Goal: Transaction & Acquisition: Purchase product/service

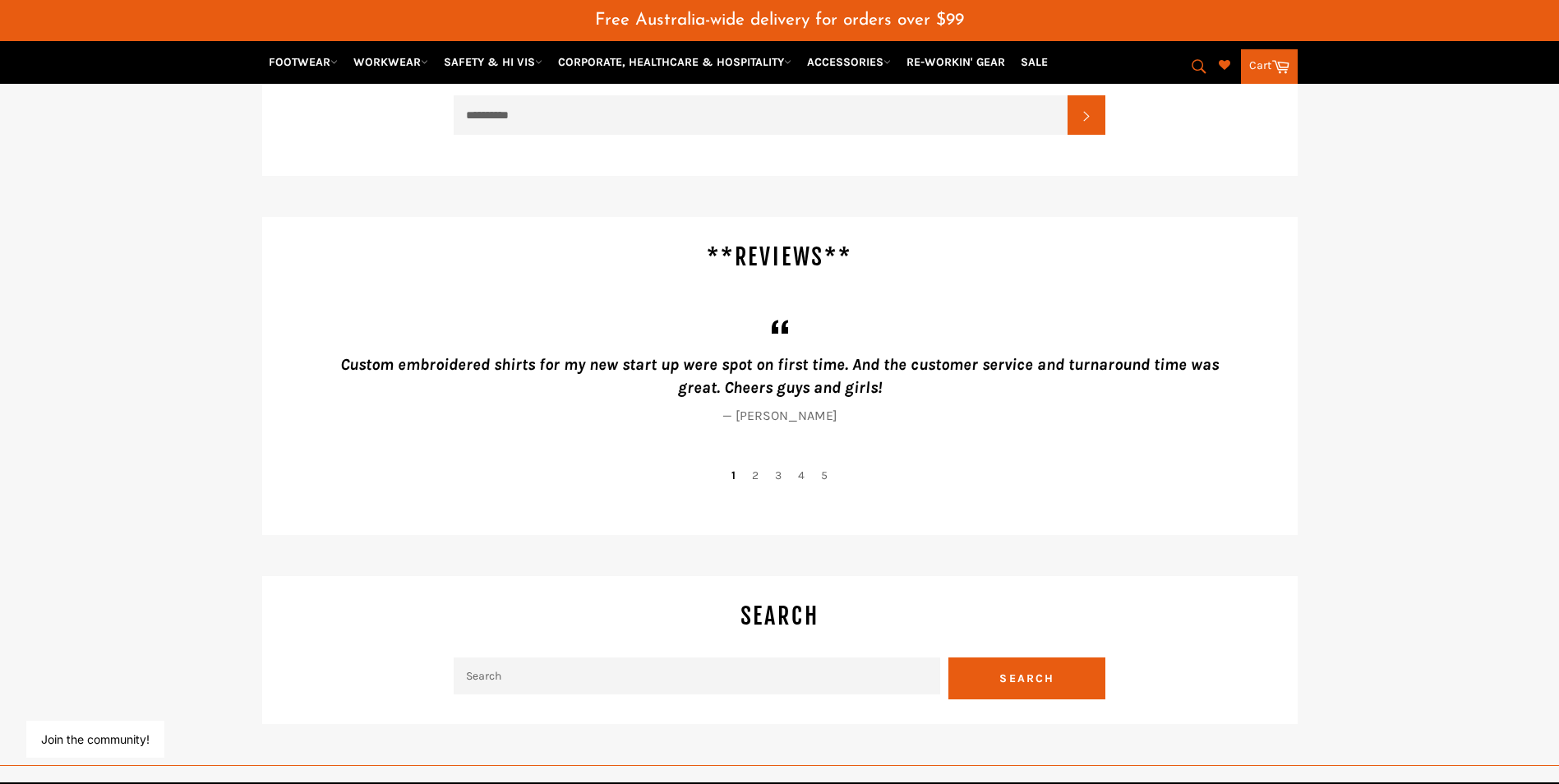
scroll to position [3491, 0]
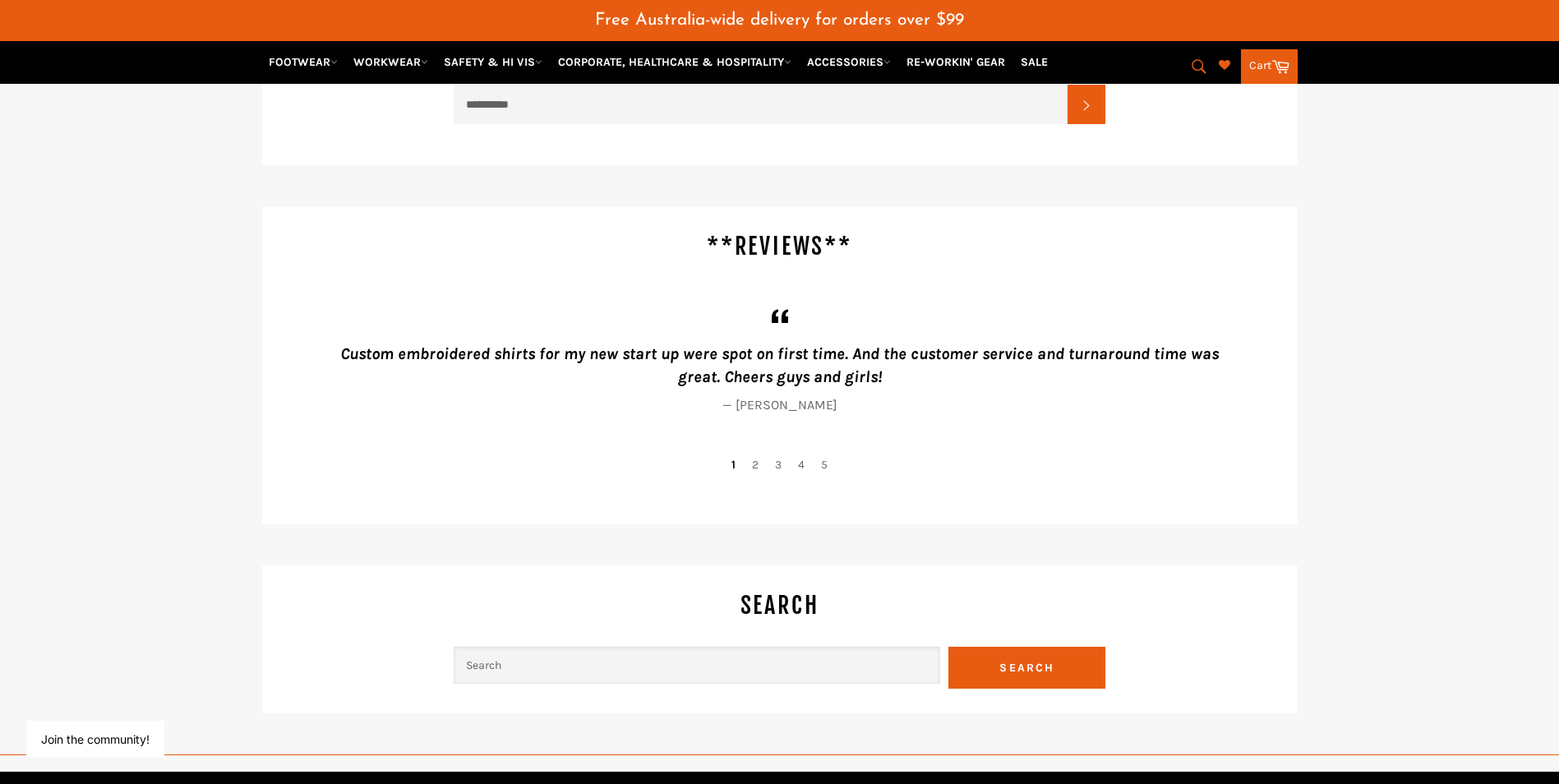
click at [619, 652] on input "Search" at bounding box center [697, 665] width 487 height 37
drag, startPoint x: 583, startPoint y: 666, endPoint x: 524, endPoint y: 666, distance: 59.0
click at [524, 666] on input "embriodery logo" at bounding box center [697, 665] width 487 height 37
type input "e"
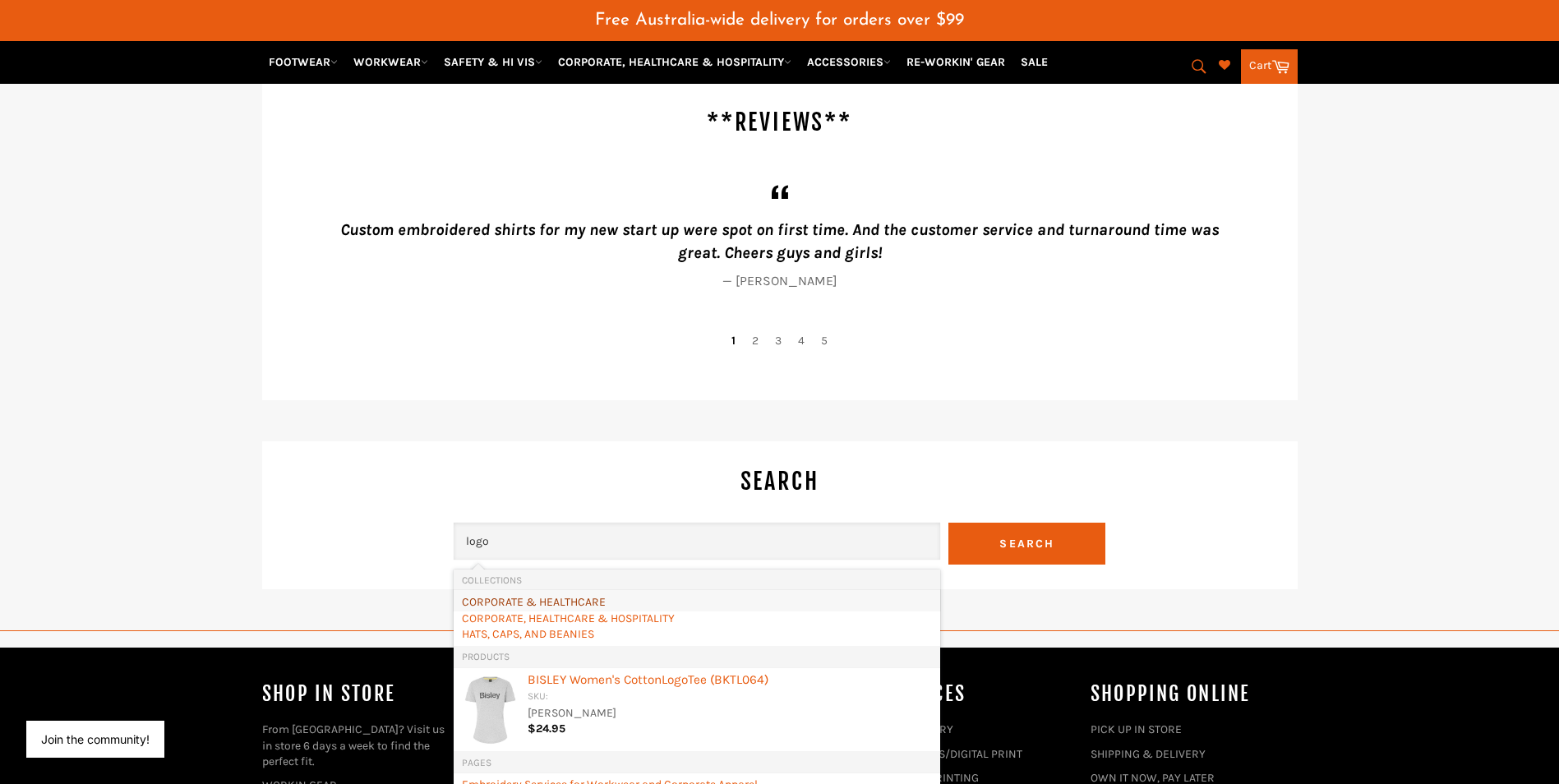
scroll to position [3656, 0]
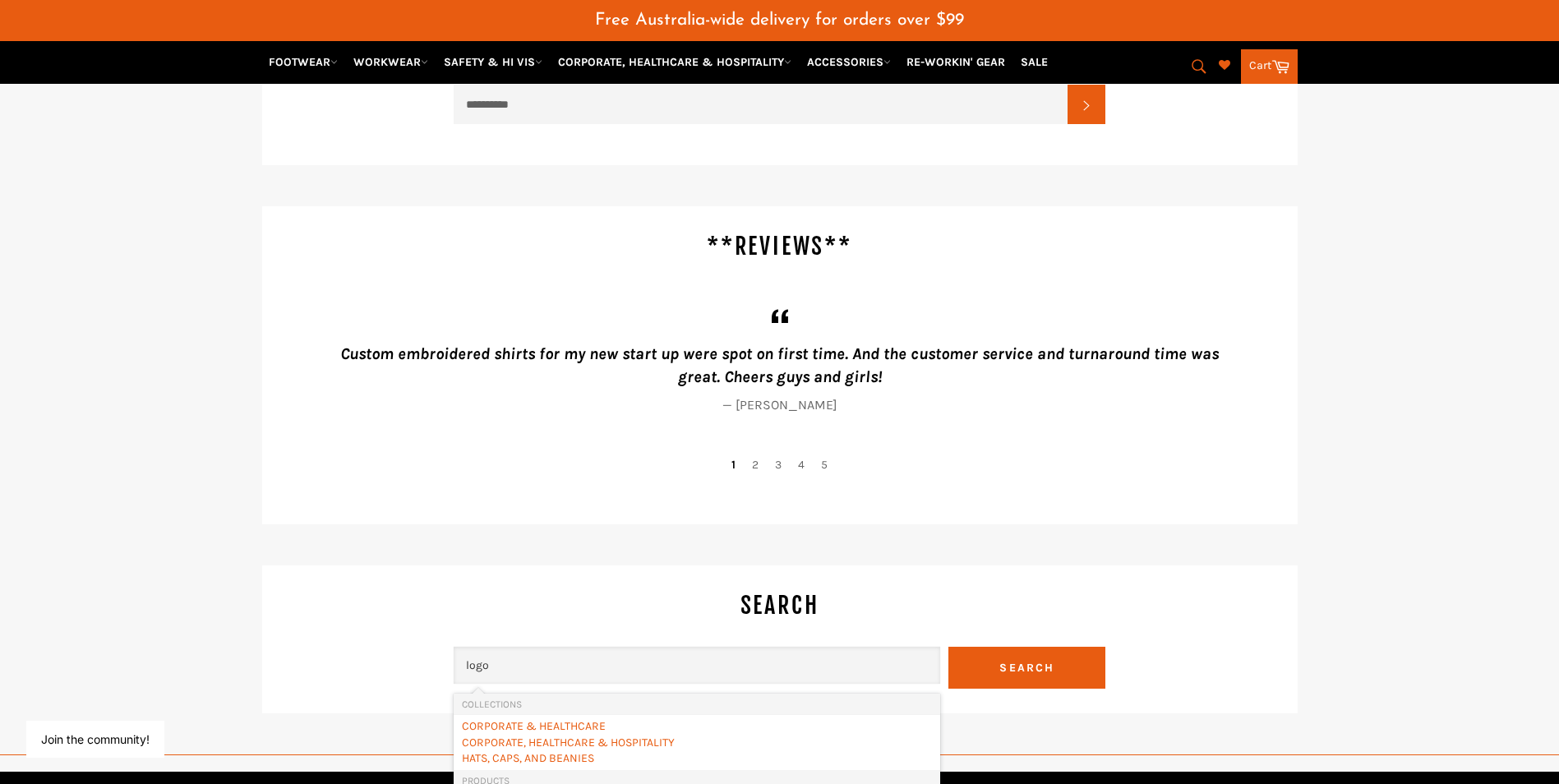
type input "logo"
click at [1266, 422] on div "Custom embroidered shirts for my new start up were spot on first time. And the …" at bounding box center [780, 367] width 986 height 126
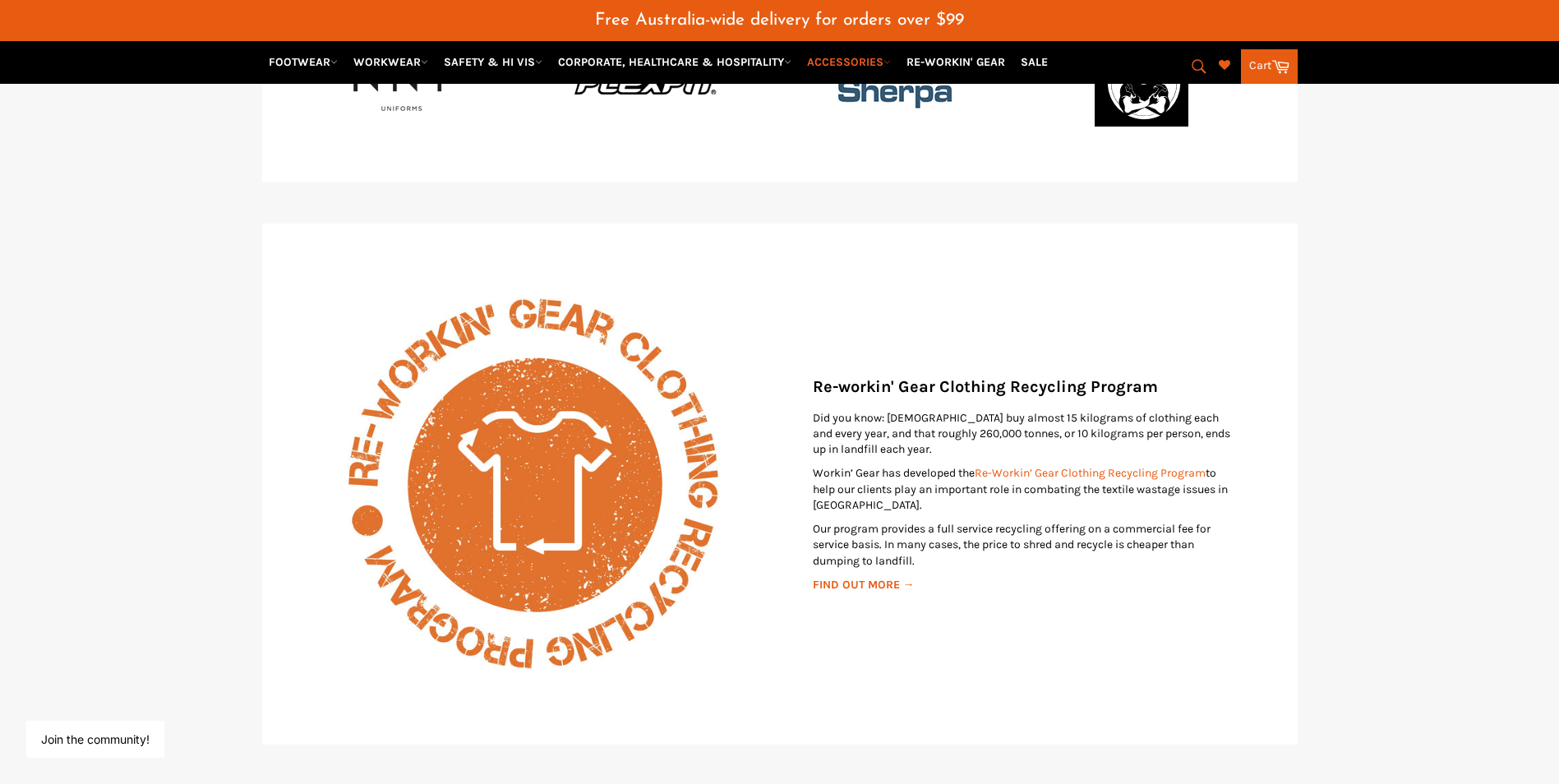
scroll to position [2587, 0]
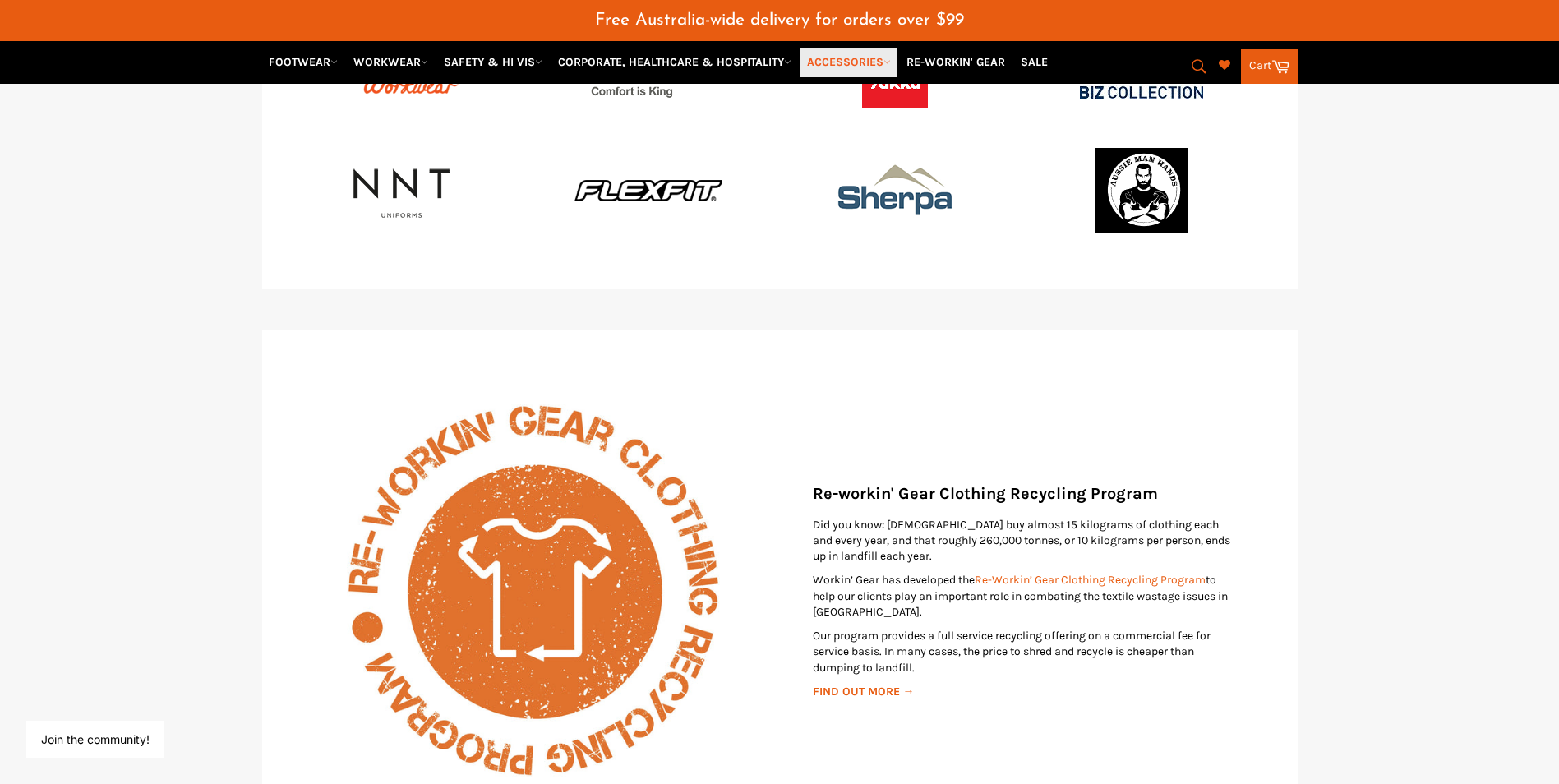
click at [890, 61] on icon at bounding box center [887, 62] width 7 height 7
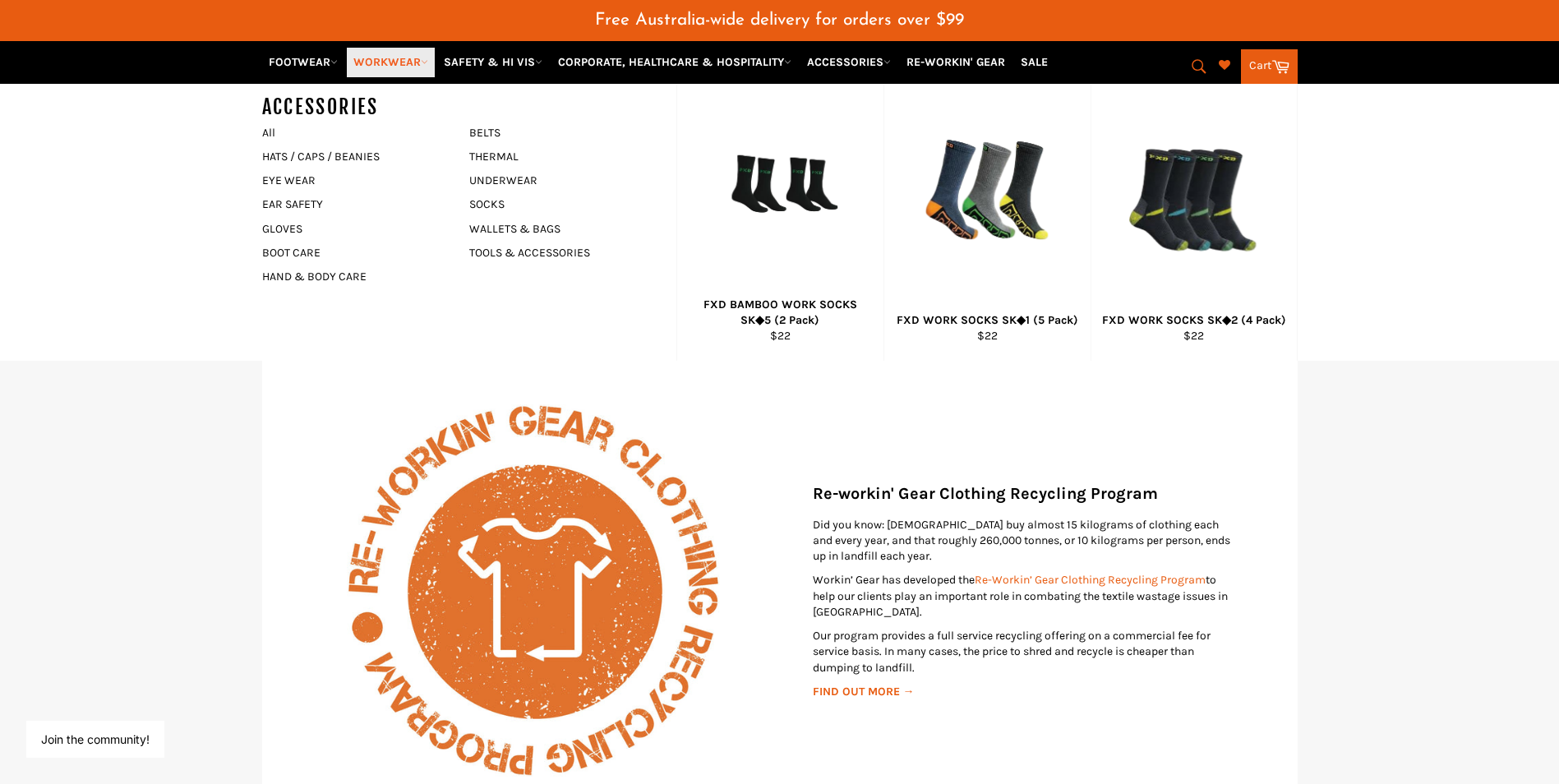
click at [411, 65] on link "WORKWEAR" at bounding box center [391, 62] width 88 height 29
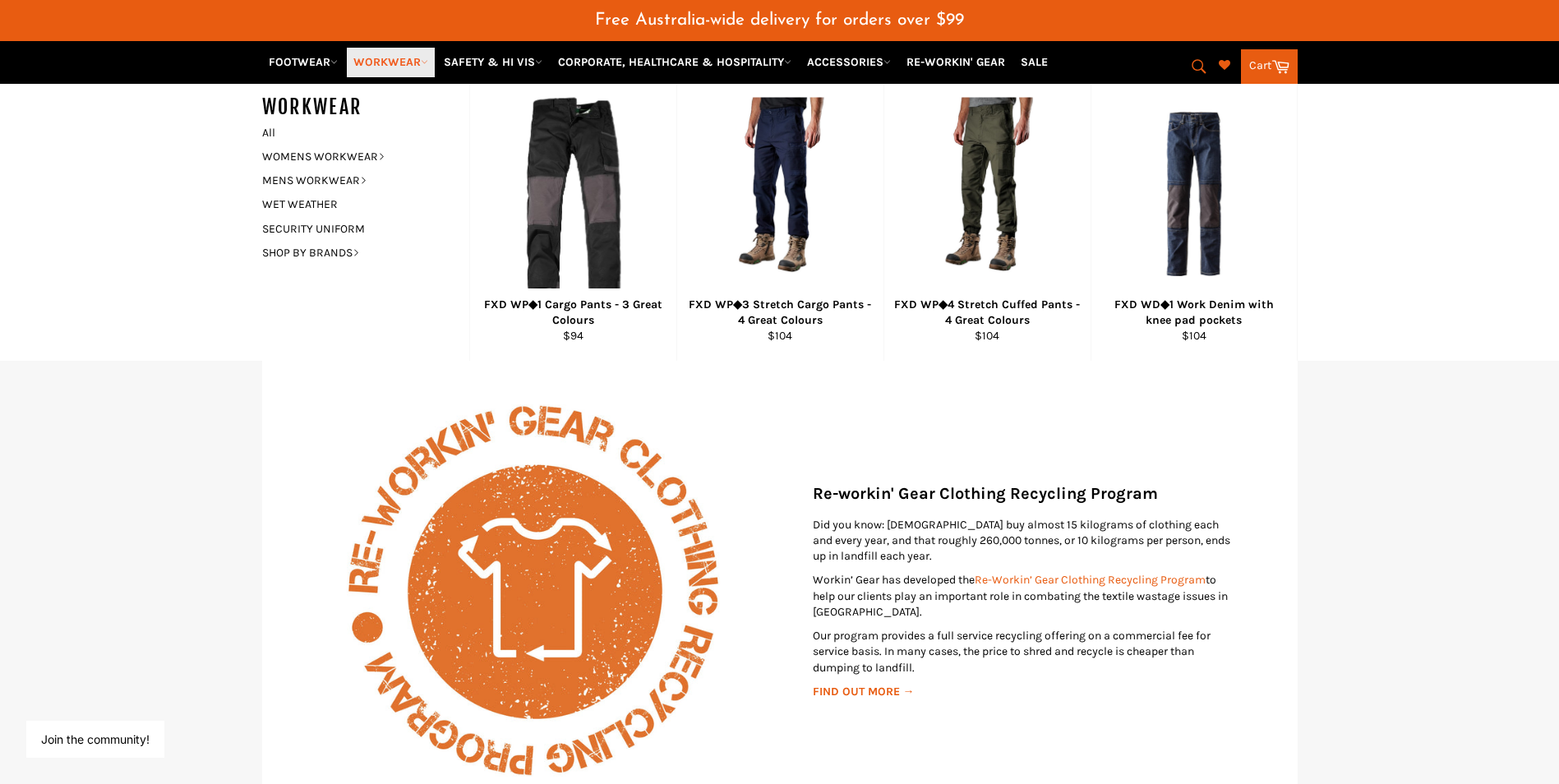
click at [427, 59] on icon at bounding box center [424, 62] width 7 height 7
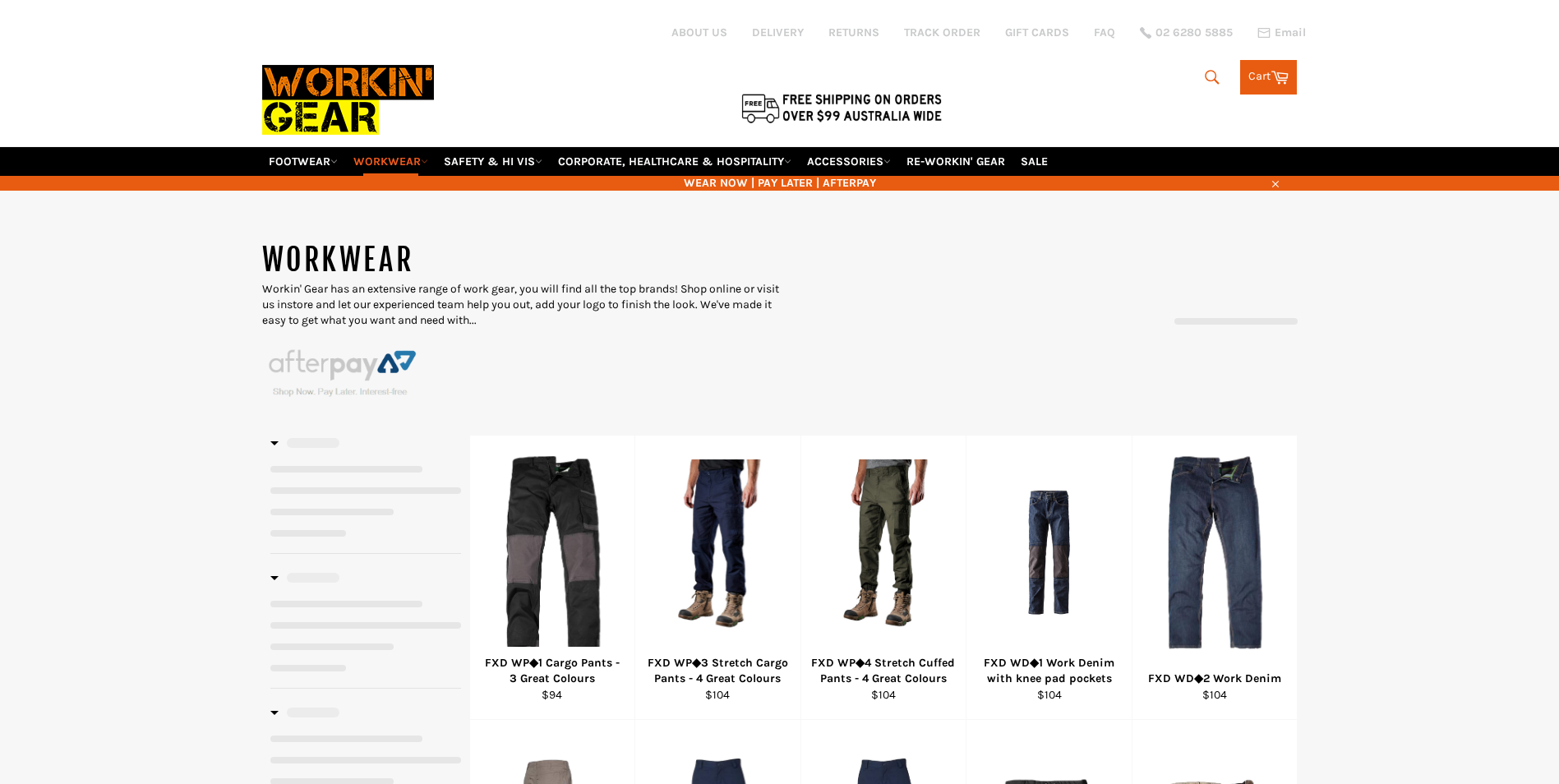
select select "******"
